Goal: Browse casually

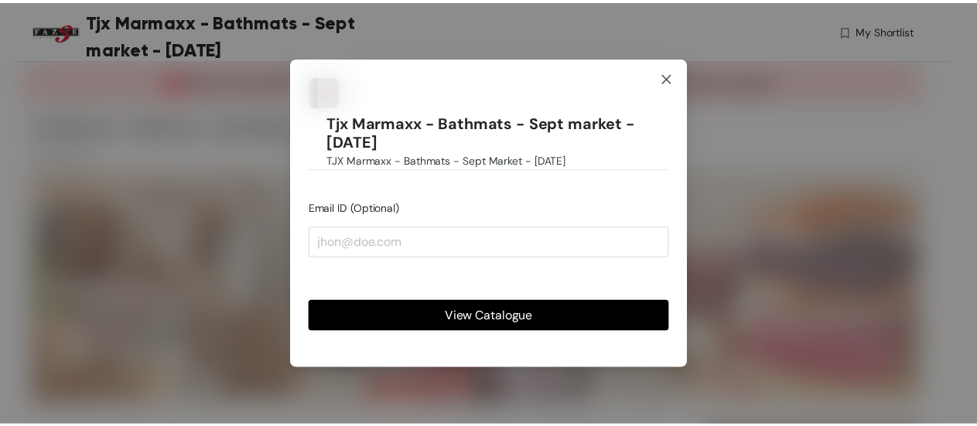
scroll to position [752, 0]
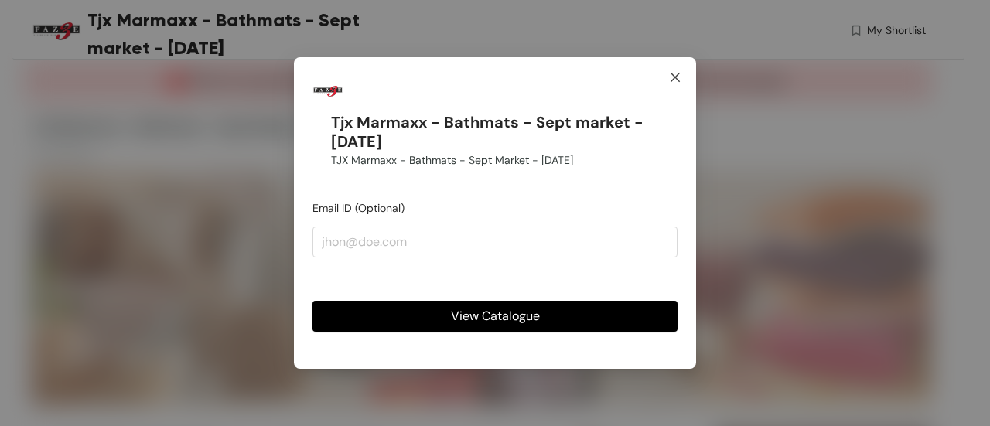
click at [677, 74] on icon "close" at bounding box center [675, 77] width 12 height 12
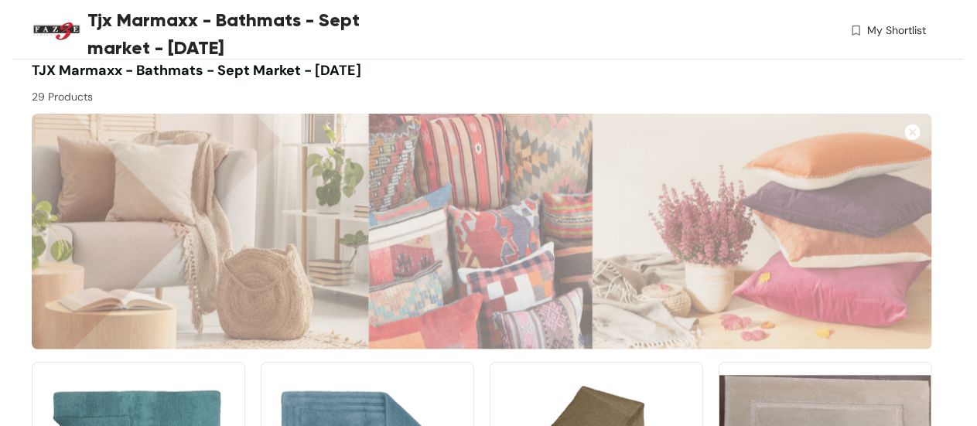
scroll to position [0, 0]
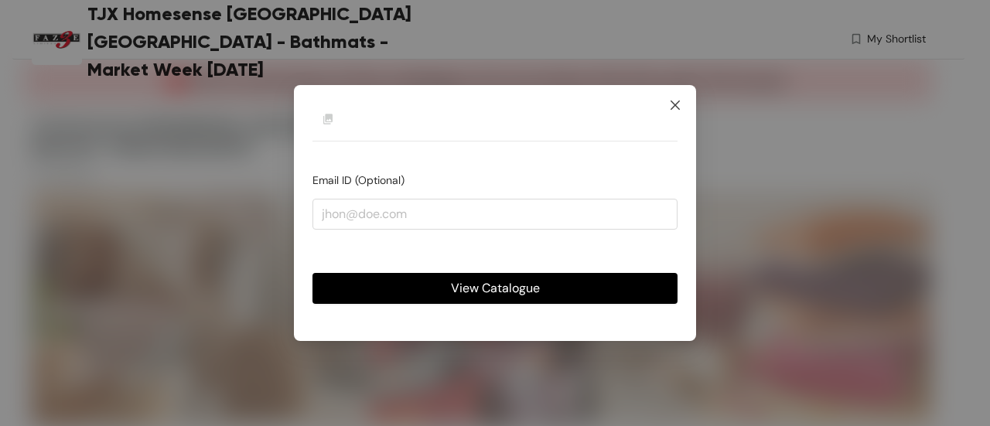
click at [681, 111] on icon "close" at bounding box center [675, 105] width 12 height 12
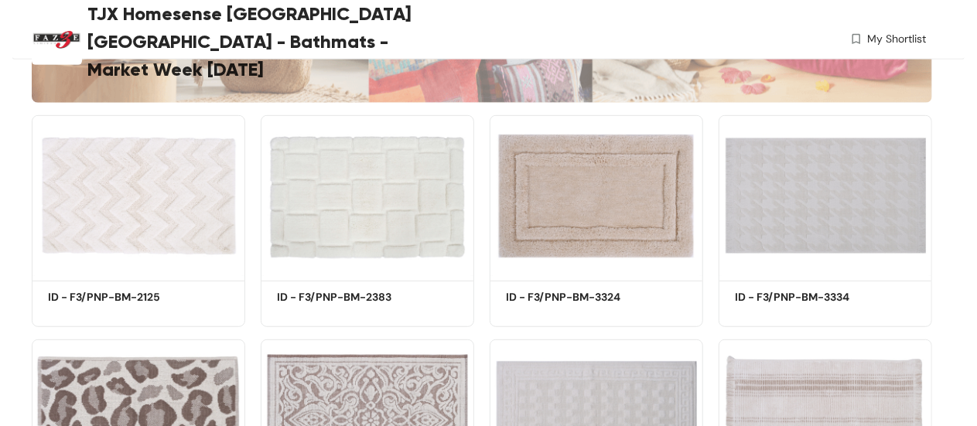
scroll to position [323, 0]
click at [211, 159] on img at bounding box center [139, 196] width 214 height 161
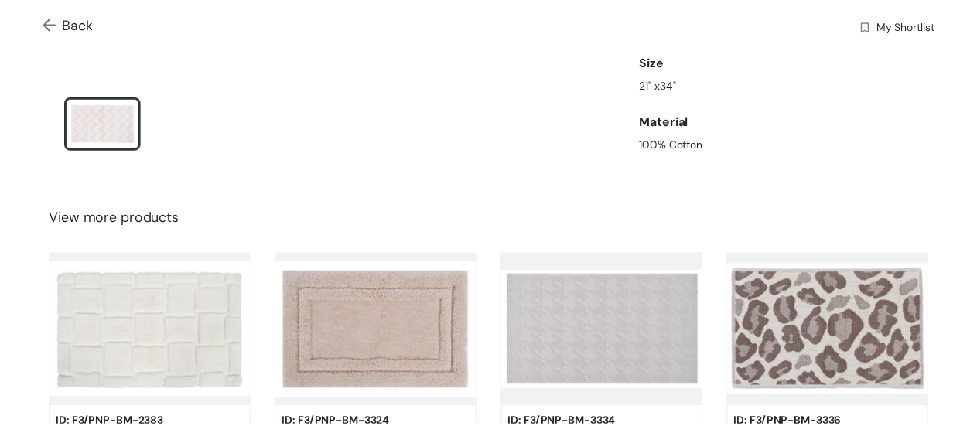
scroll to position [532, 0]
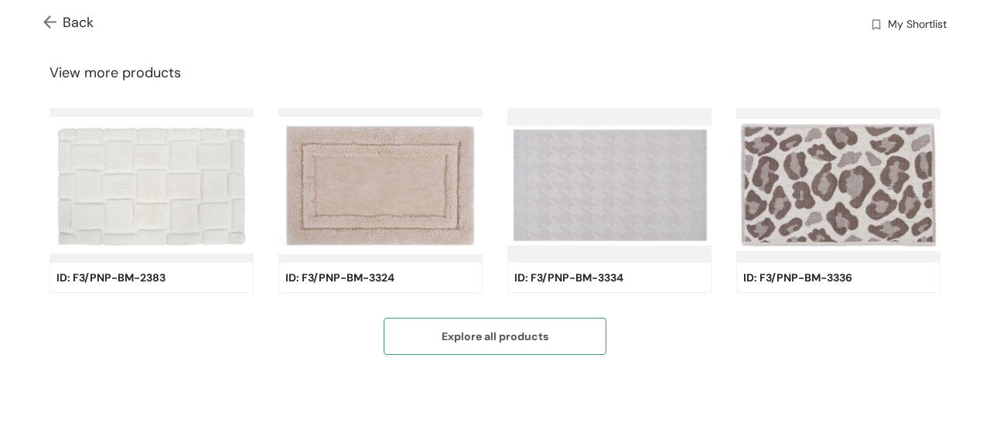
click at [519, 328] on span "Explore all products" at bounding box center [495, 336] width 107 height 17
